Goal: Transaction & Acquisition: Purchase product/service

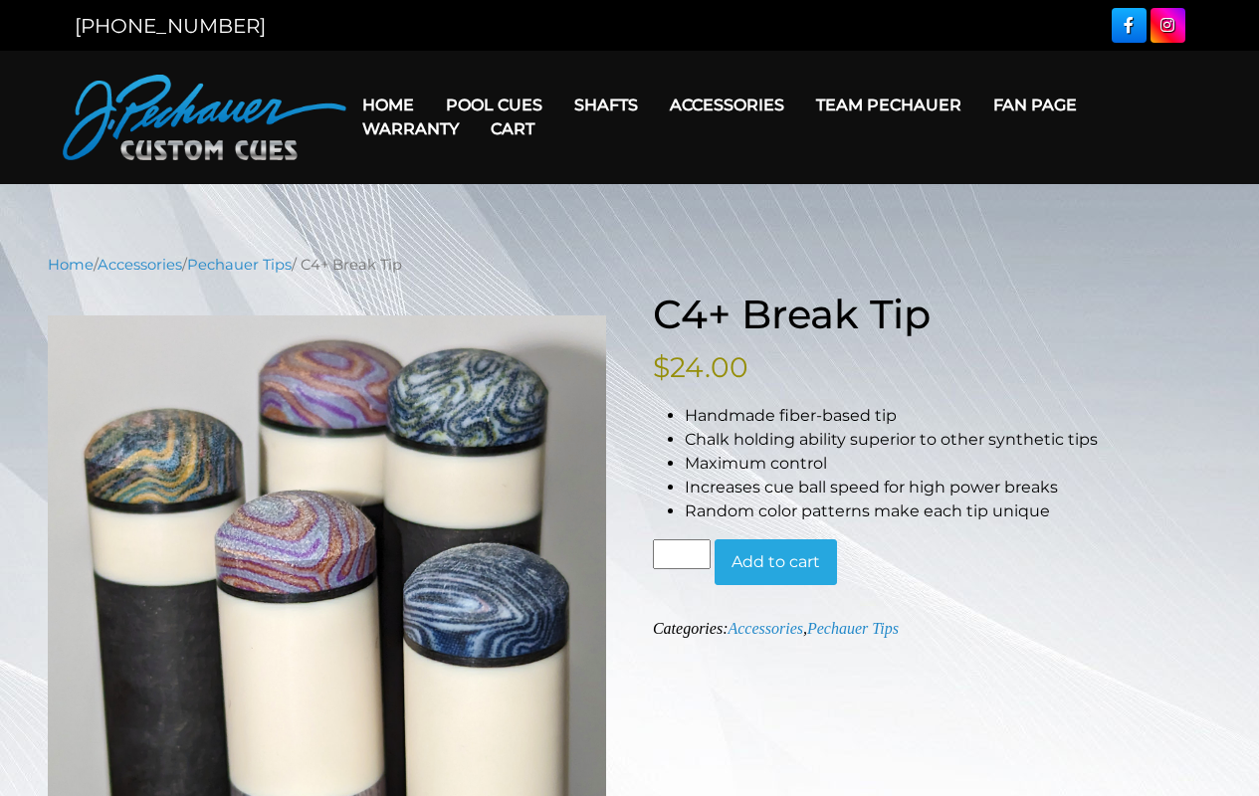
click at [681, 555] on input "*" at bounding box center [682, 555] width 58 height 30
type input "*"
click at [776, 561] on button "Add to cart" at bounding box center [776, 563] width 122 height 46
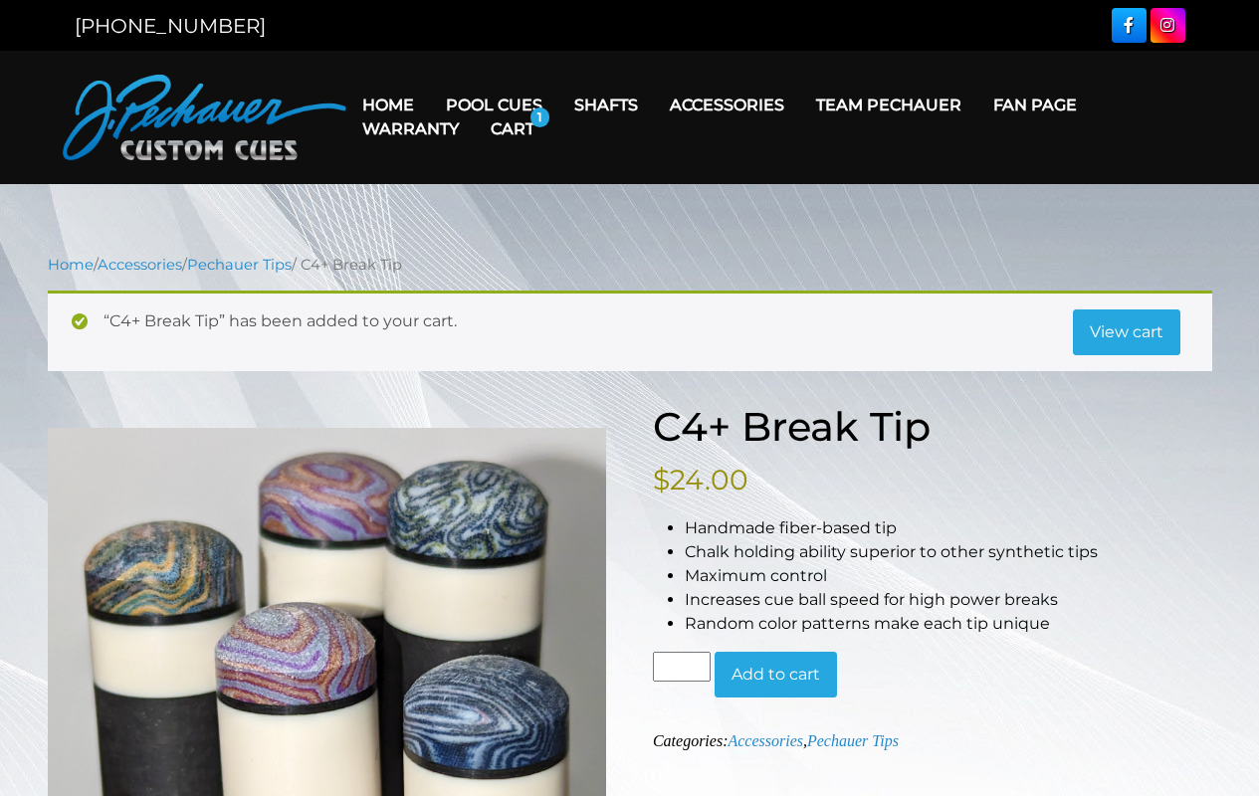
click at [1126, 332] on link "View cart" at bounding box center [1127, 333] width 108 height 46
